Goal: Complete application form

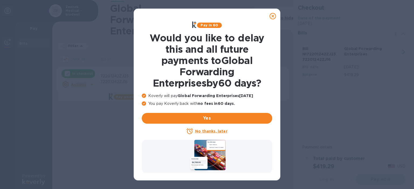
click at [219, 133] on u "No thanks, later" at bounding box center [211, 131] width 32 height 4
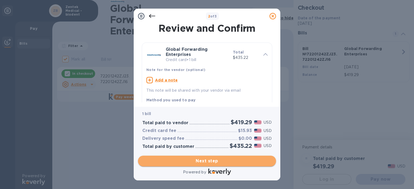
click at [211, 158] on span "Next step" at bounding box center [206, 161] width 129 height 6
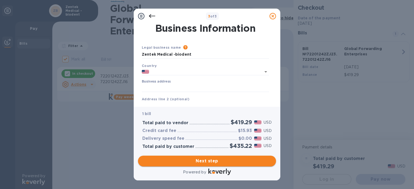
type input "[GEOGRAPHIC_DATA]"
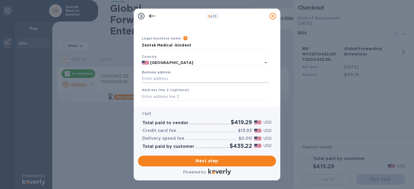
scroll to position [16, 0]
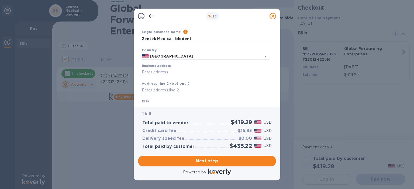
click at [191, 73] on input "Business address" at bounding box center [205, 72] width 127 height 8
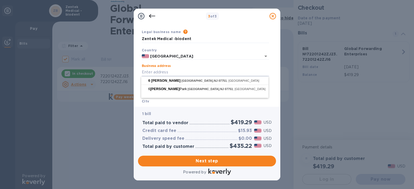
type input "[STREET_ADDRESS][PERSON_NAME]"
type input "[GEOGRAPHIC_DATA]"
type input "NJ"
type input "07751"
type input "[STREET_ADDRESS][PERSON_NAME]"
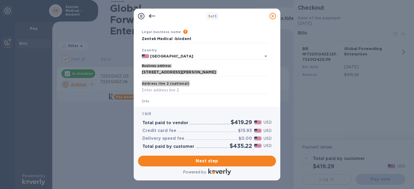
click at [192, 67] on div "Business address [STREET_ADDRESS][PERSON_NAME]" at bounding box center [205, 70] width 127 height 12
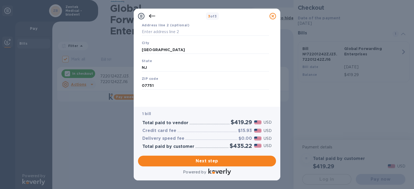
scroll to position [88, 0]
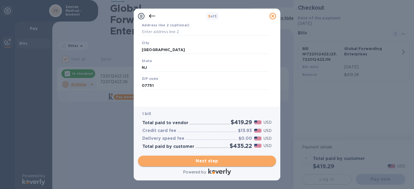
click at [180, 158] on span "Next step" at bounding box center [206, 161] width 129 height 6
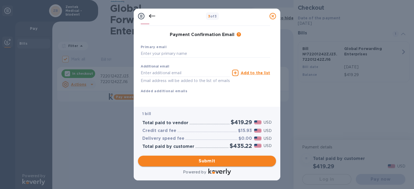
scroll to position [88, 0]
click at [180, 50] on input "text" at bounding box center [205, 54] width 129 height 8
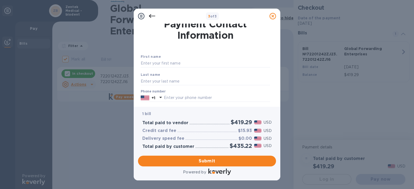
scroll to position [5, 0]
click at [163, 62] on input "text" at bounding box center [205, 63] width 129 height 8
click at [162, 62] on input "text" at bounding box center [205, 63] width 129 height 8
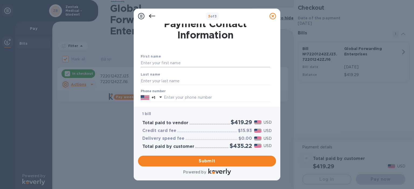
click at [163, 62] on input "text" at bounding box center [205, 63] width 129 height 8
paste input "[PERSON_NAME]"
click at [163, 62] on input "[PERSON_NAME]" at bounding box center [205, 63] width 129 height 8
type input "[PERSON_NAME]"
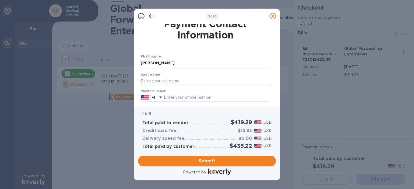
click at [150, 82] on input "text" at bounding box center [205, 81] width 129 height 8
paste input "[PERSON_NAME]"
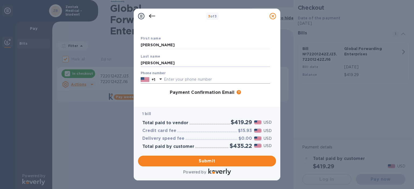
scroll to position [23, 0]
type input "[PERSON_NAME]"
click at [168, 78] on input "text" at bounding box center [217, 79] width 106 height 8
paste input "7322840545"
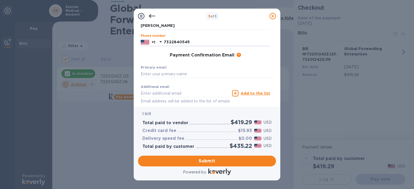
scroll to position [60, 0]
type input "7322840545"
click at [174, 77] on input "text" at bounding box center [205, 74] width 129 height 8
click at [174, 76] on input "text" at bounding box center [205, 74] width 129 height 8
paste input "[EMAIL_ADDRESS][DOMAIN_NAME]"
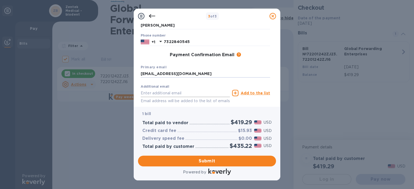
scroll to position [88, 0]
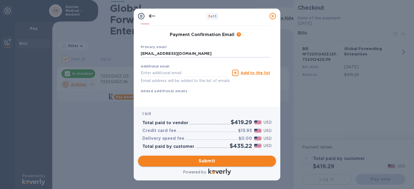
type input "[EMAIL_ADDRESS][DOMAIN_NAME]"
click at [187, 162] on span "Submit" at bounding box center [206, 161] width 129 height 6
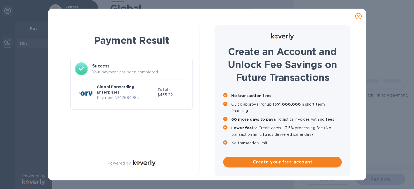
checkbox input "false"
